Goal: Task Accomplishment & Management: Use online tool/utility

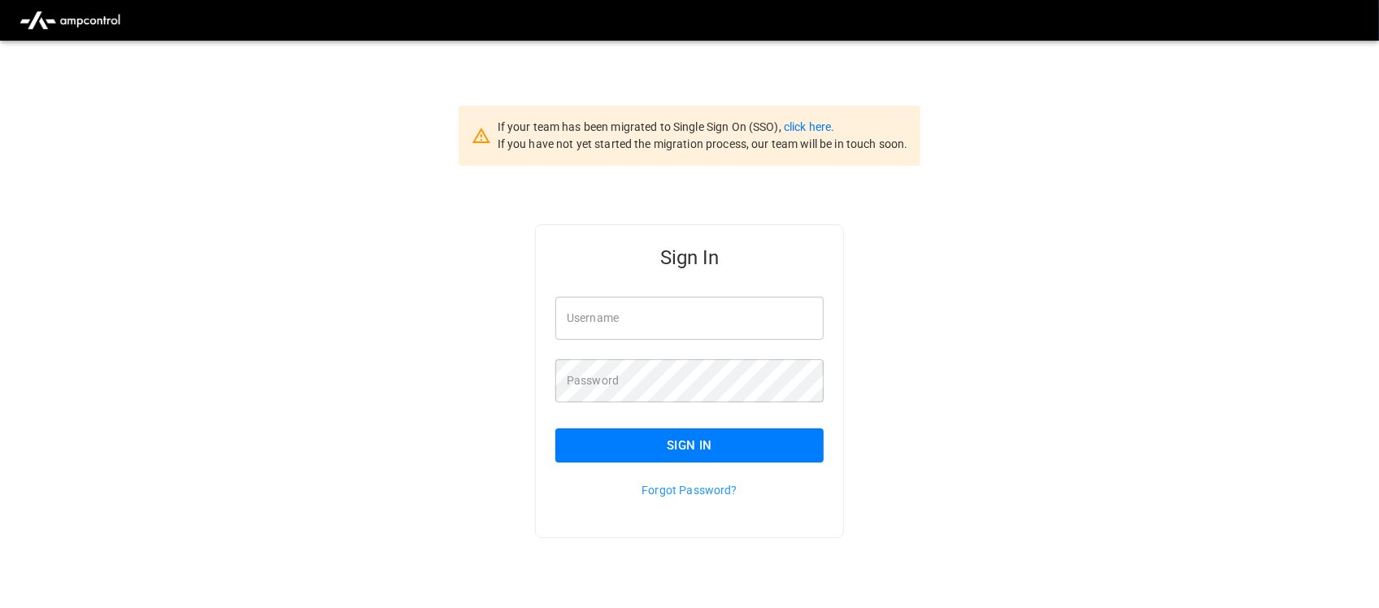
type input "**********"
click at [740, 321] on input "**********" at bounding box center [689, 318] width 268 height 43
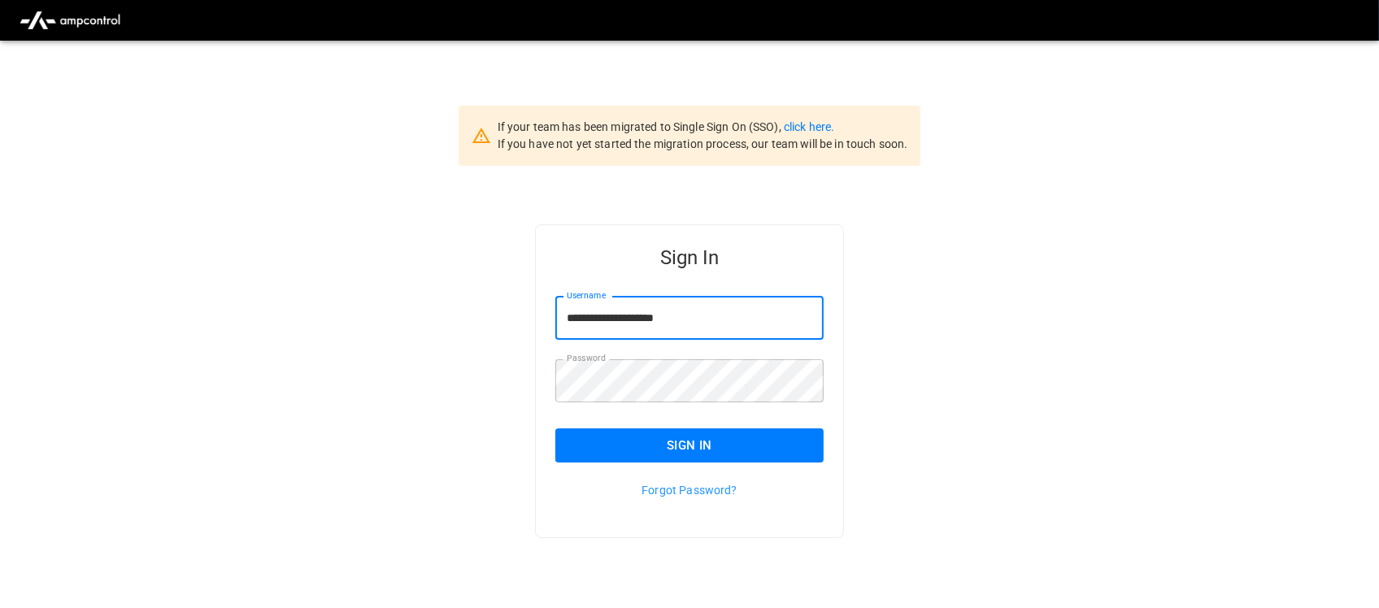
click at [708, 433] on button "Sign In" at bounding box center [689, 445] width 268 height 34
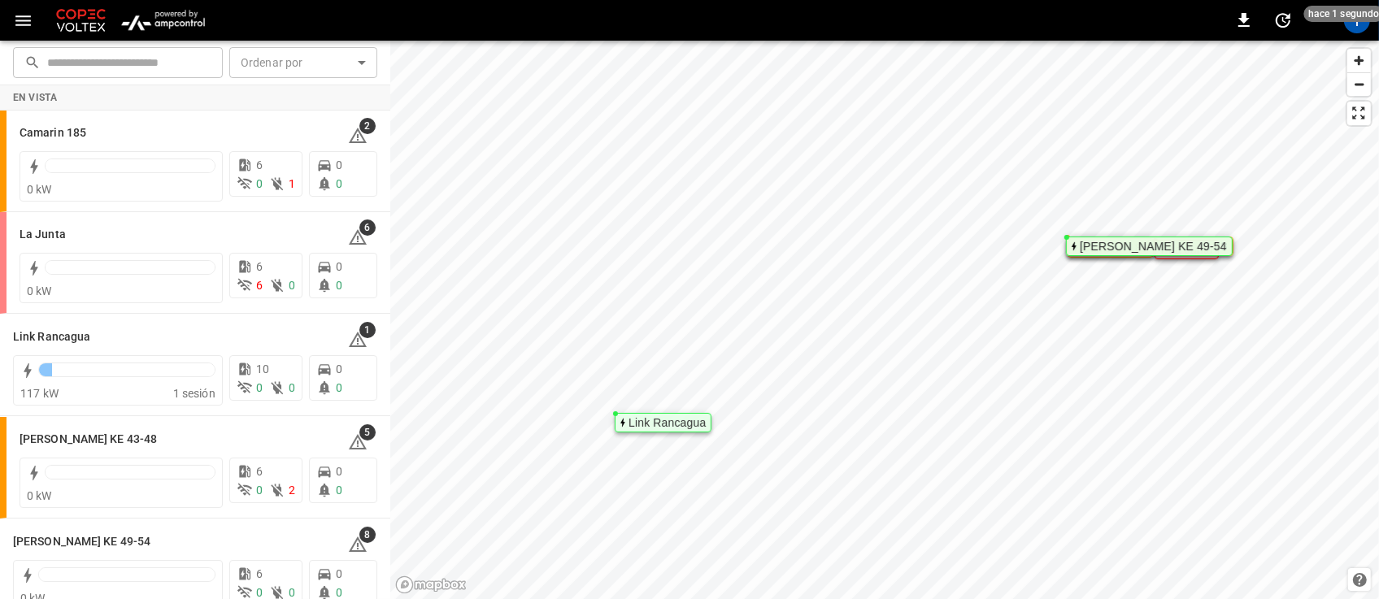
click at [171, 16] on img "menu" at bounding box center [162, 20] width 95 height 31
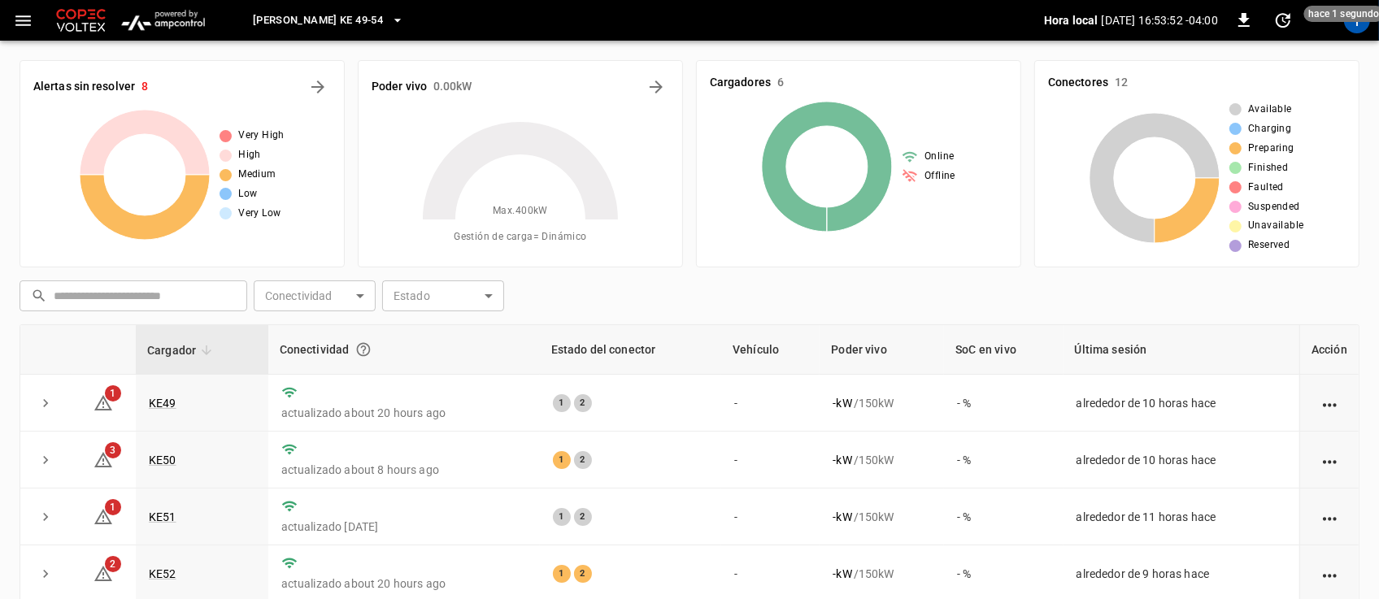
click at [380, 28] on button "[PERSON_NAME] KE 49-54" at bounding box center [328, 21] width 164 height 32
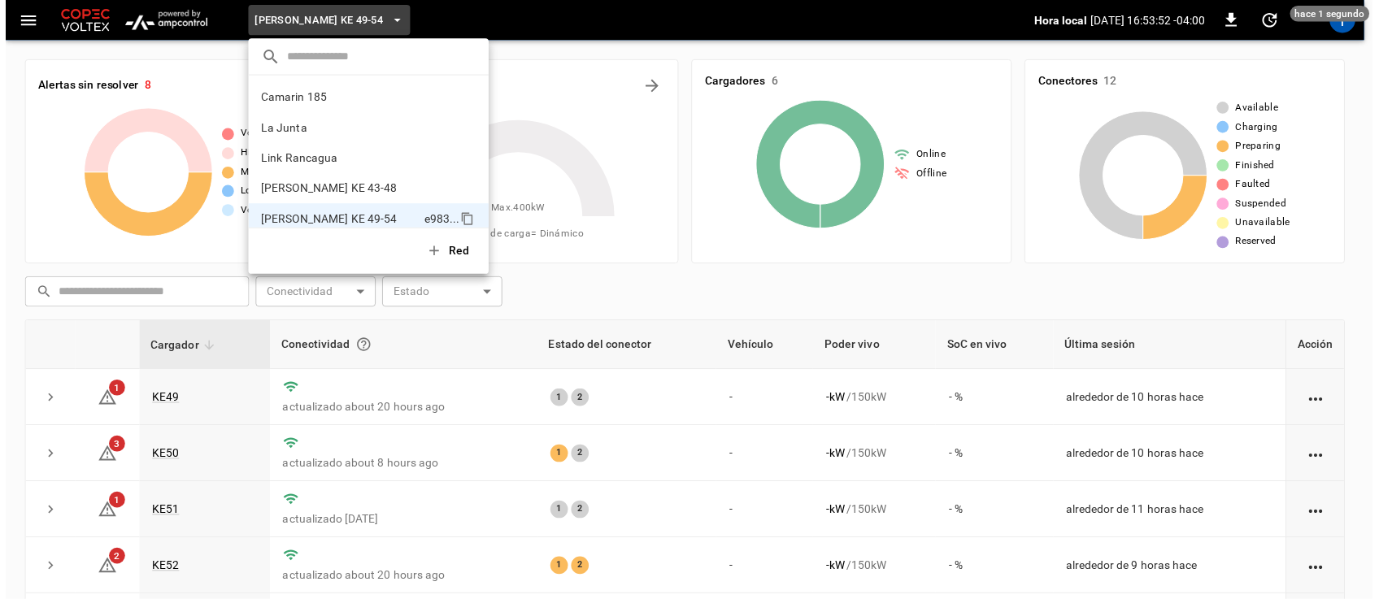
scroll to position [13, 0]
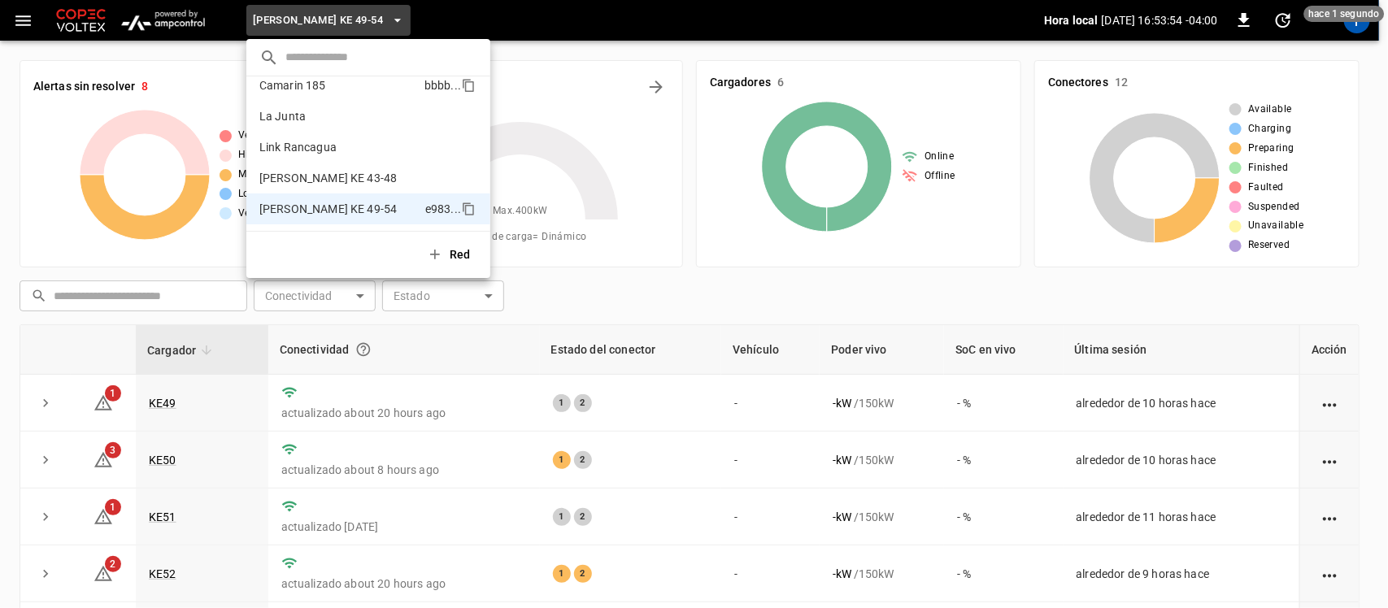
click at [358, 91] on li "Camarin 185 bbbb ..." at bounding box center [368, 85] width 244 height 31
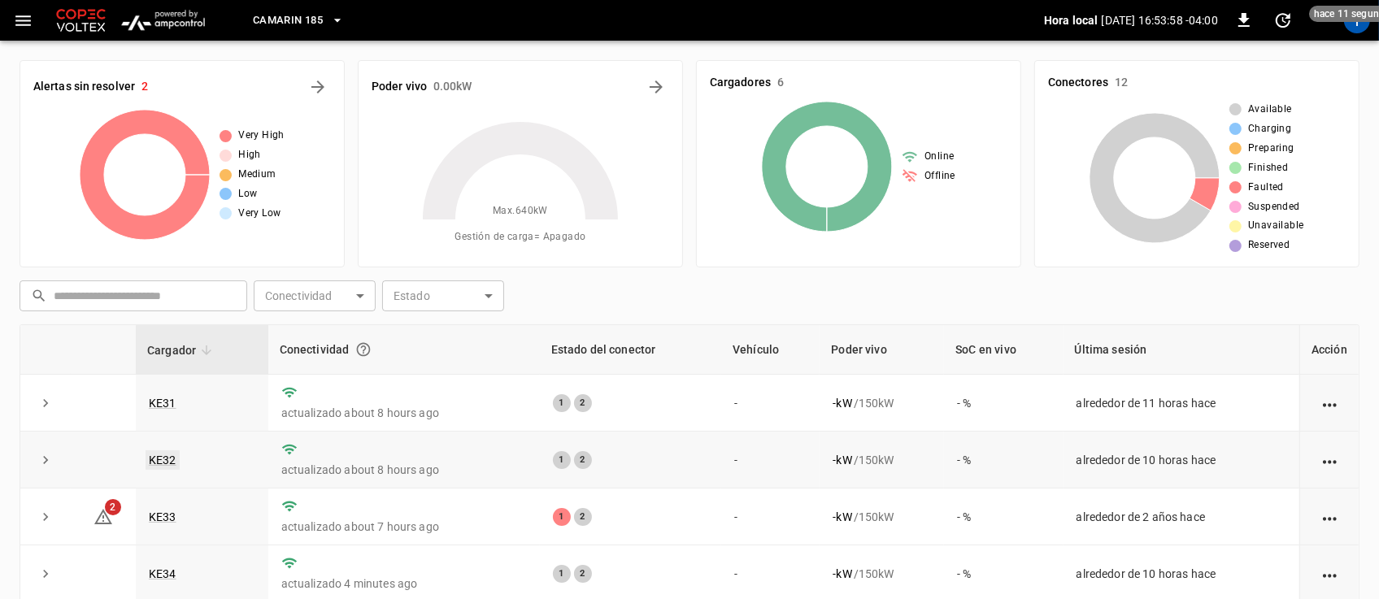
click at [161, 456] on link "KE32" at bounding box center [162, 460] width 34 height 20
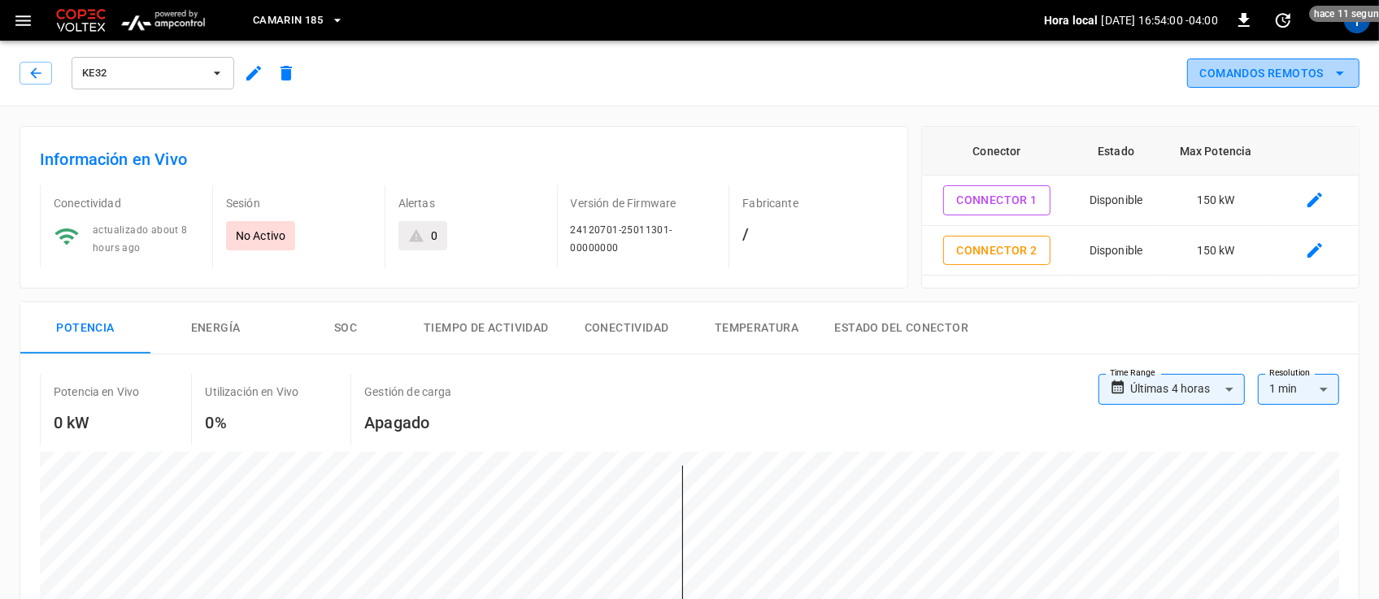
click at [1342, 61] on button "Comandos Remotos" at bounding box center [1273, 74] width 172 height 30
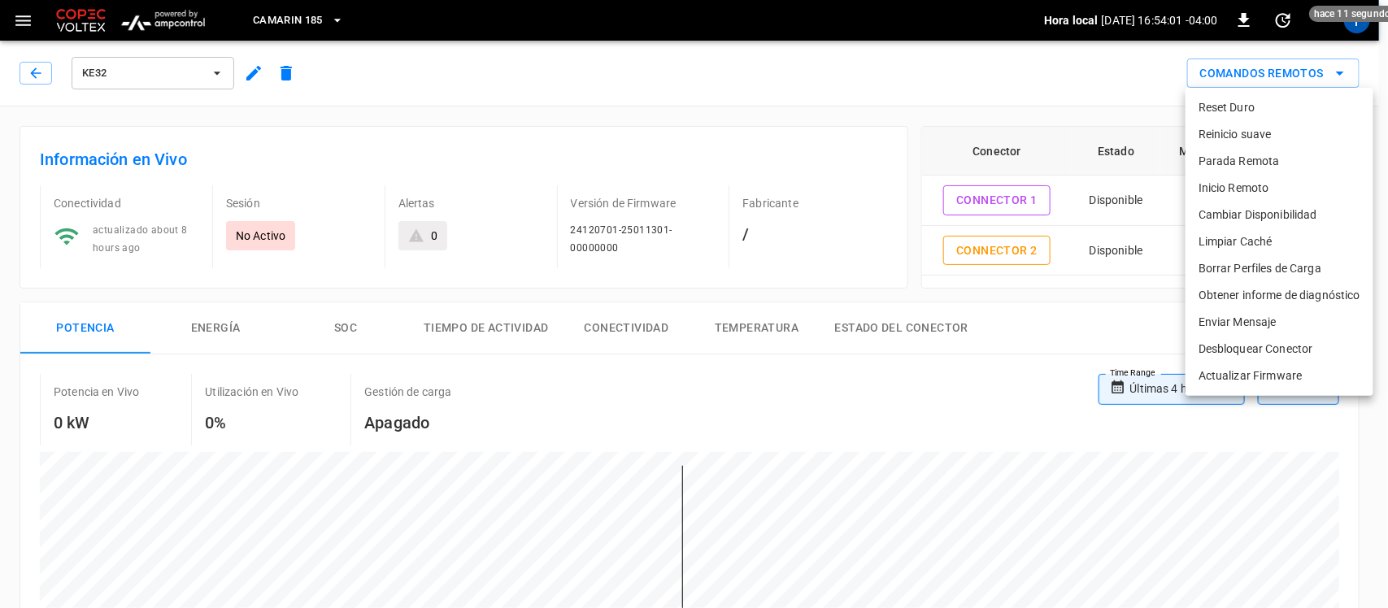
click at [1301, 207] on li "Cambiar Disponibilidad" at bounding box center [1279, 215] width 188 height 27
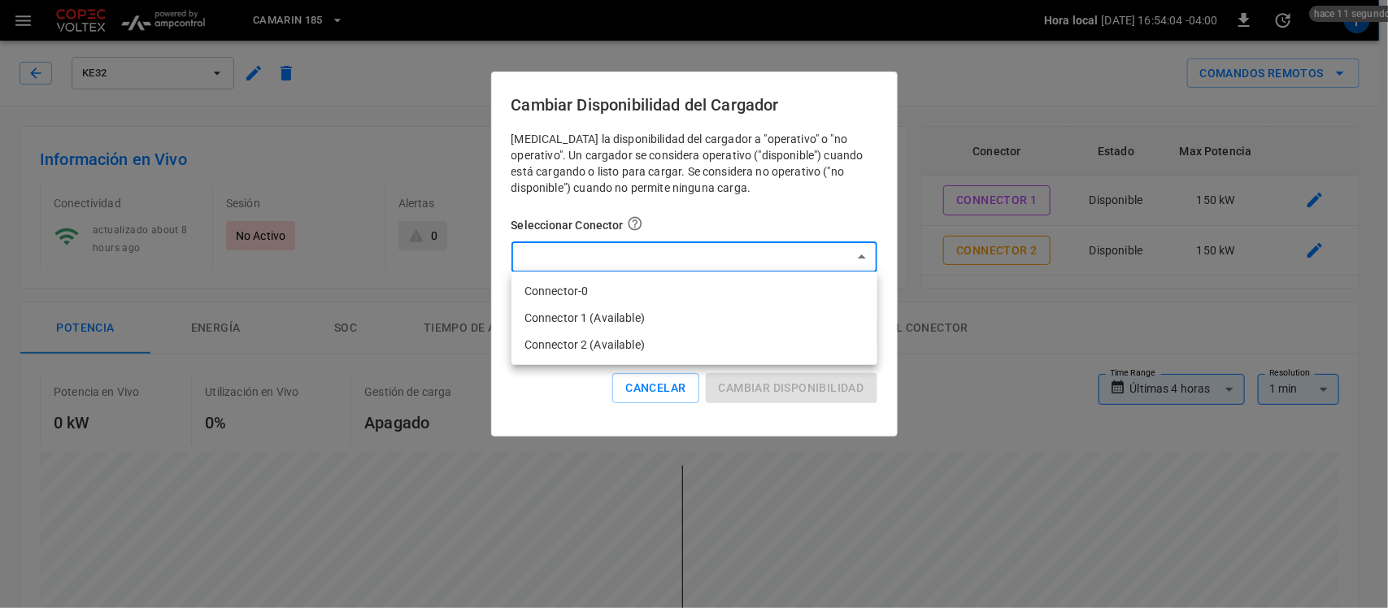
click at [770, 339] on li "Connector 2 (Available)" at bounding box center [694, 345] width 366 height 27
type input "**********"
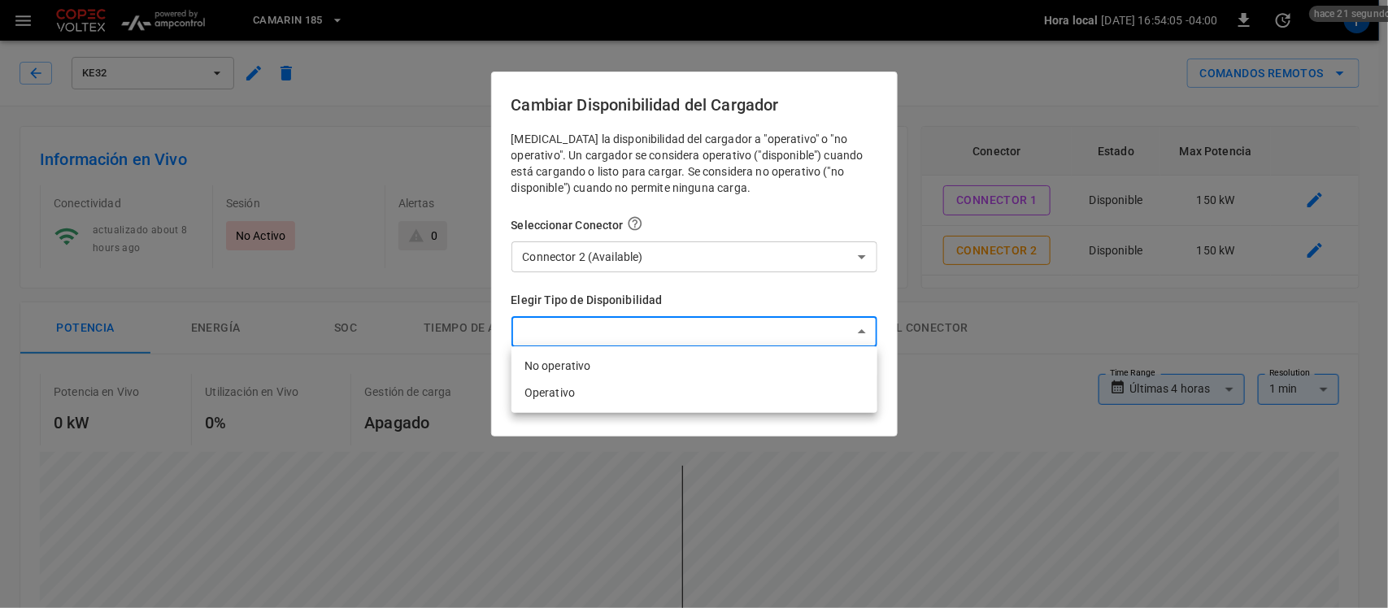
click at [737, 371] on li "No operativo" at bounding box center [694, 366] width 366 height 27
type input "**********"
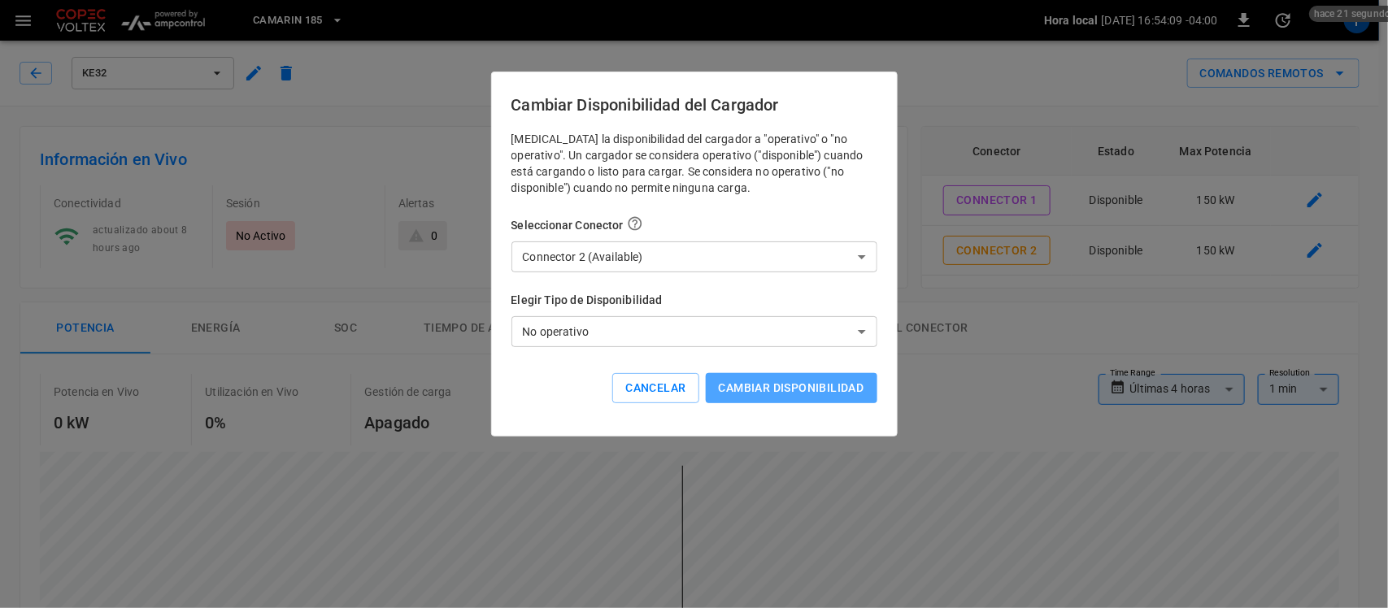
click at [788, 380] on button "Cambiar disponibilidad" at bounding box center [792, 388] width 172 height 30
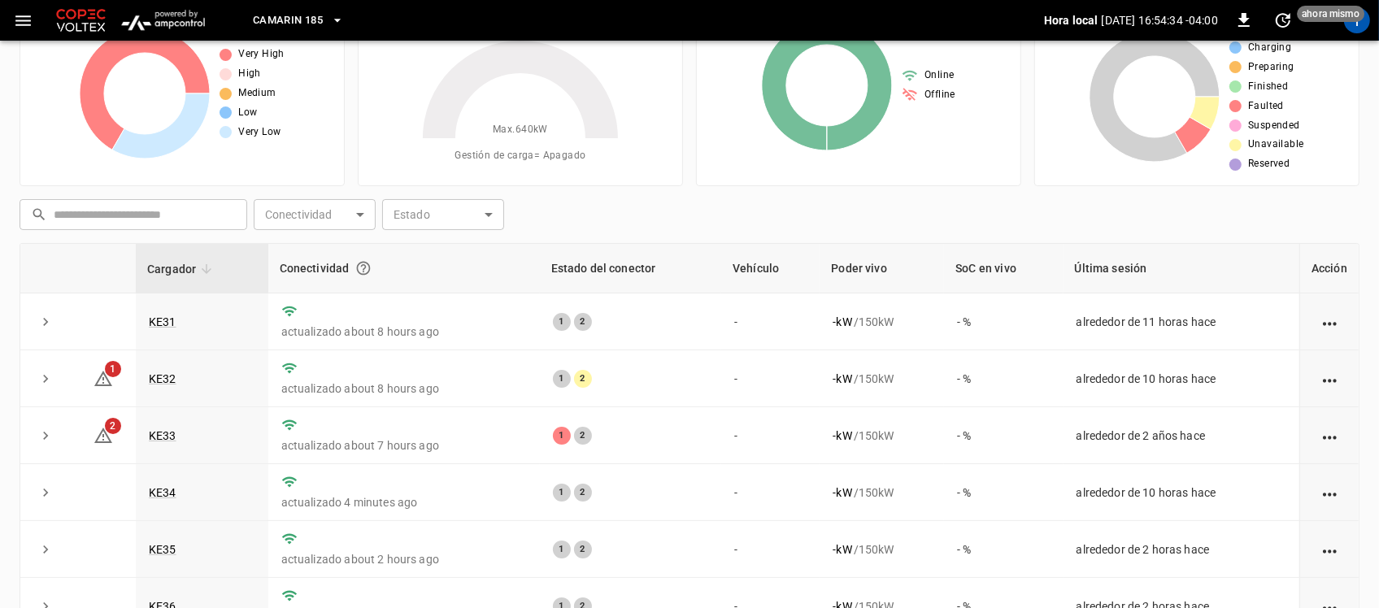
scroll to position [85, 0]
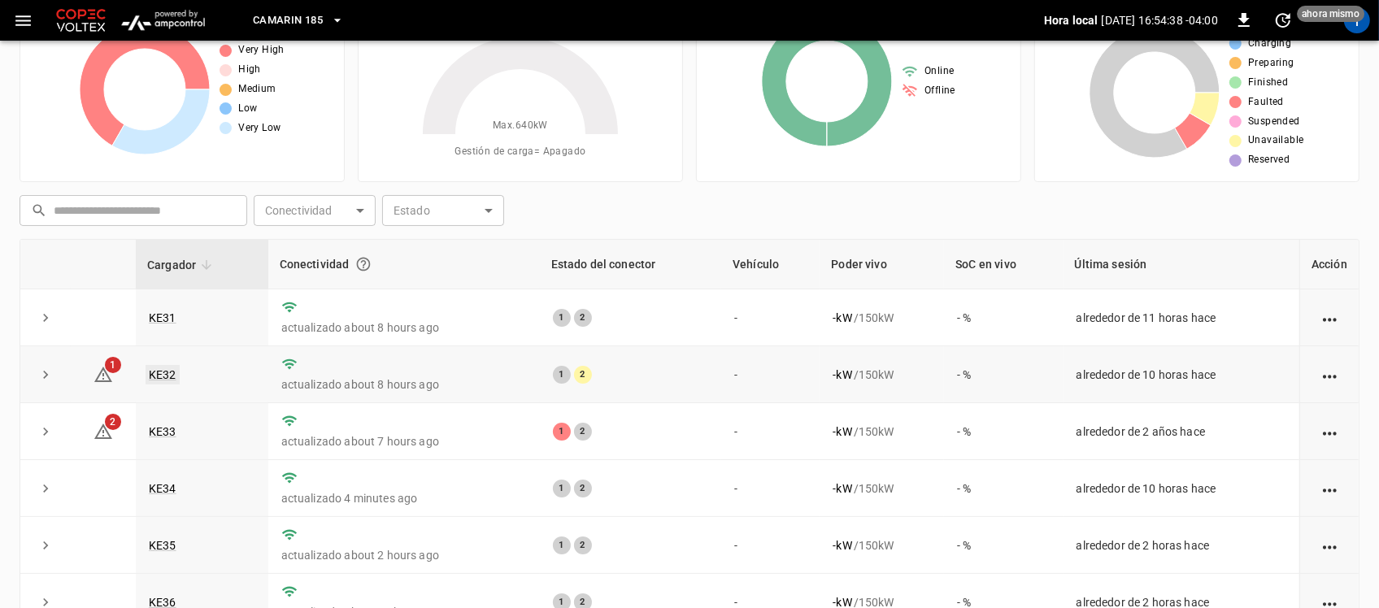
click at [156, 382] on link "KE32" at bounding box center [162, 375] width 34 height 20
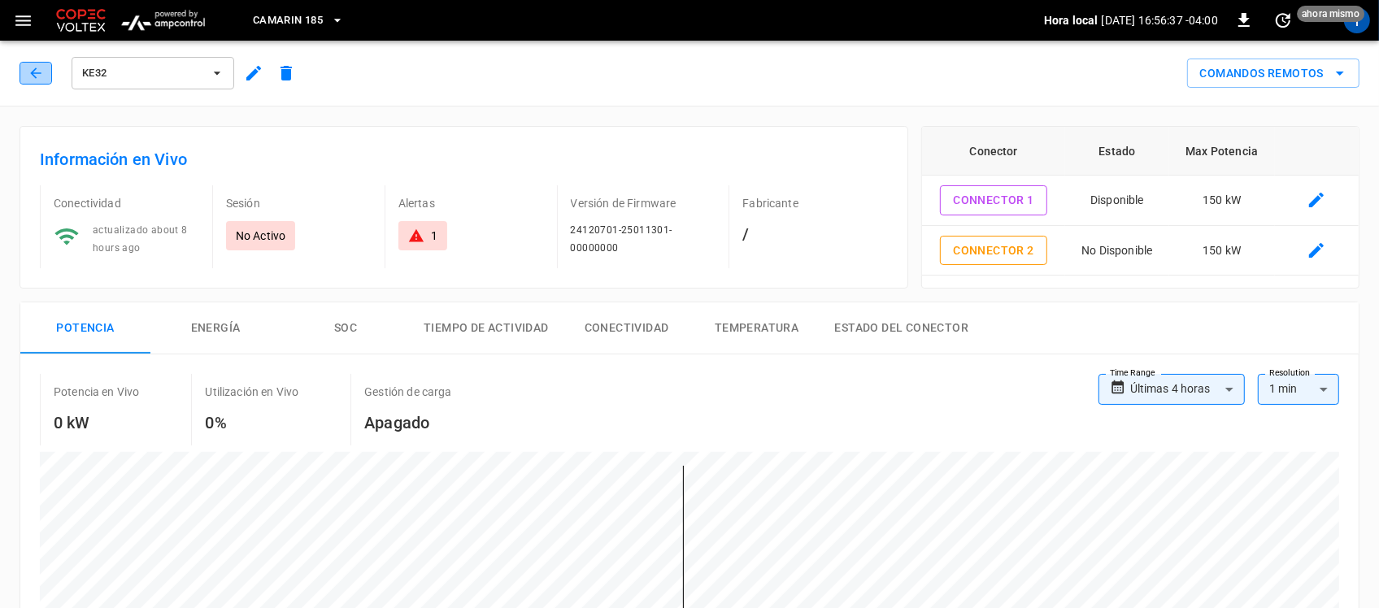
click at [45, 77] on button "button" at bounding box center [36, 73] width 33 height 23
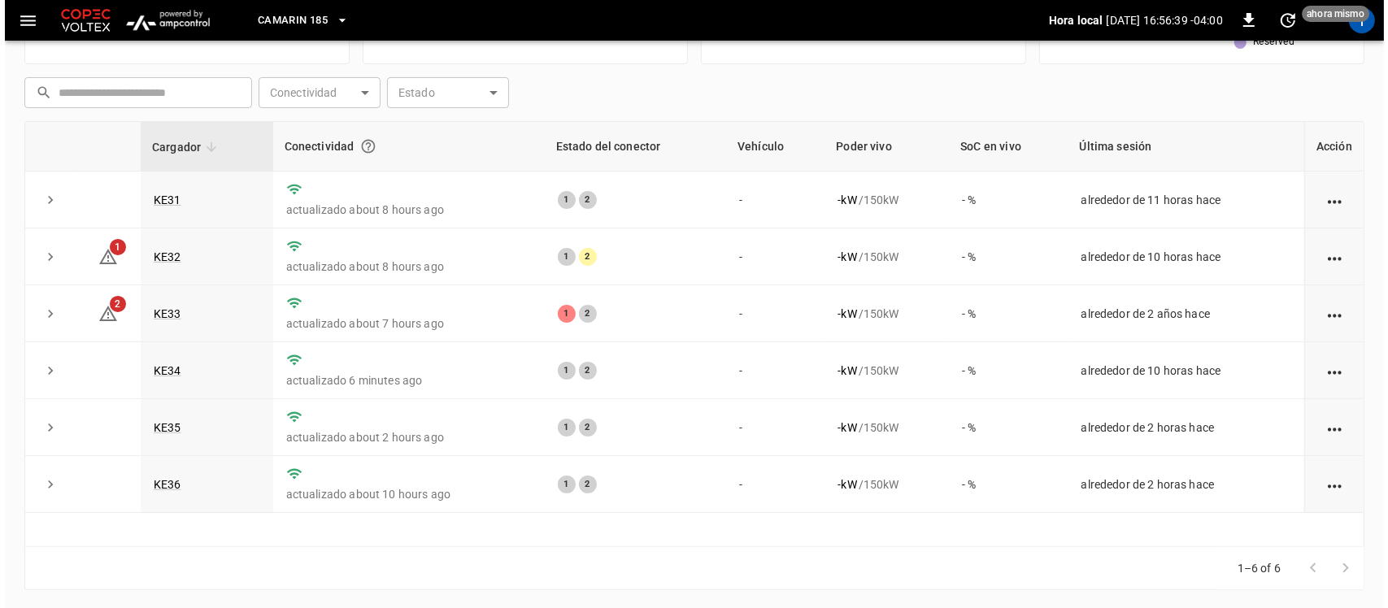
scroll to position [205, 0]
click at [1356, 31] on div "T" at bounding box center [1357, 20] width 26 height 26
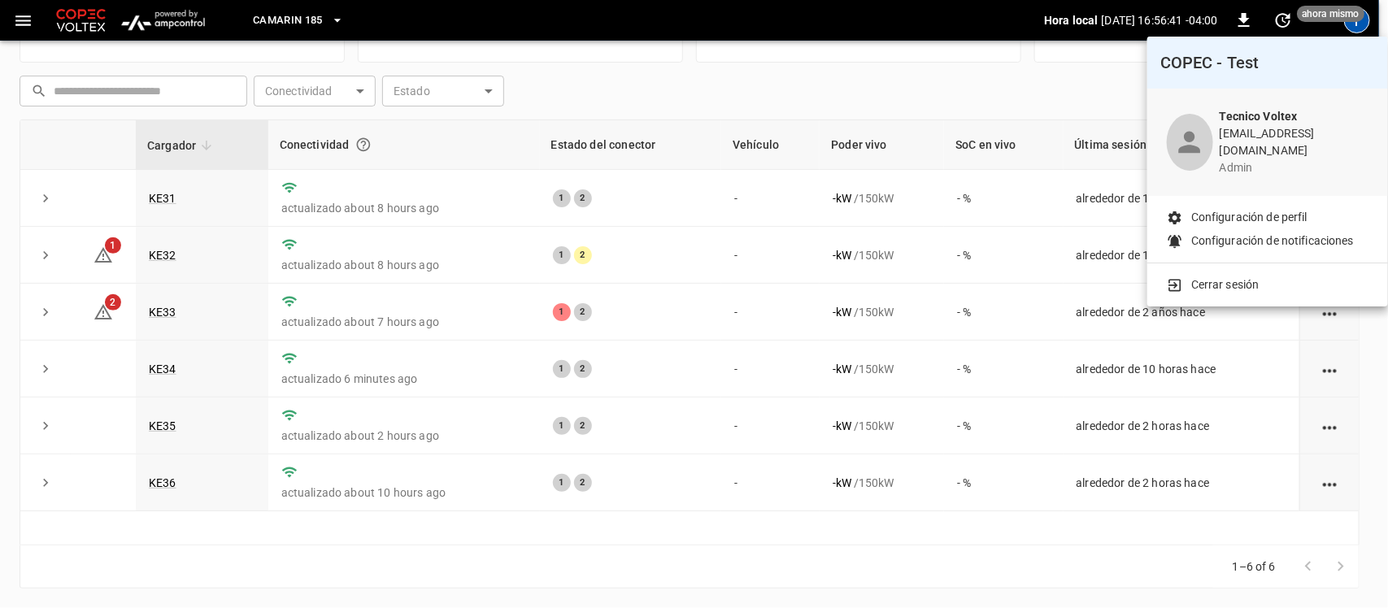
click at [1230, 276] on p "Cerrar sesión" at bounding box center [1225, 284] width 68 height 17
